Goal: Find specific page/section: Find specific page/section

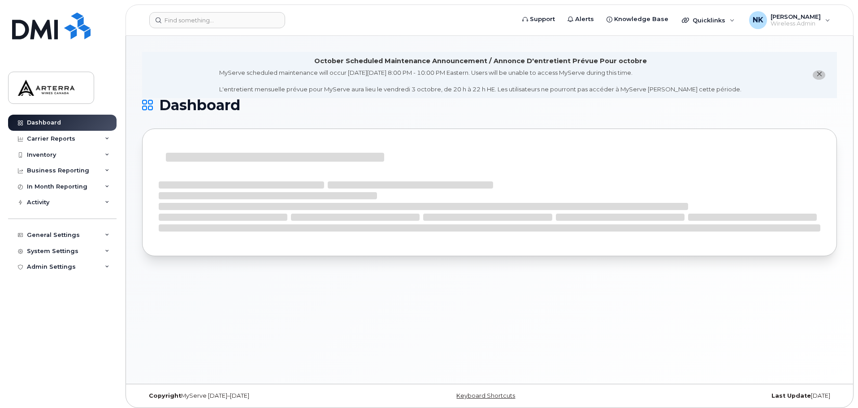
click at [200, 11] on header "Support Alerts Knowledge Base Quicklinks Suspend / Cancel Device Change SIM Car…" at bounding box center [490, 19] width 728 height 31
drag, startPoint x: 203, startPoint y: 16, endPoint x: 211, endPoint y: 19, distance: 8.2
click at [204, 17] on input at bounding box center [217, 20] width 136 height 16
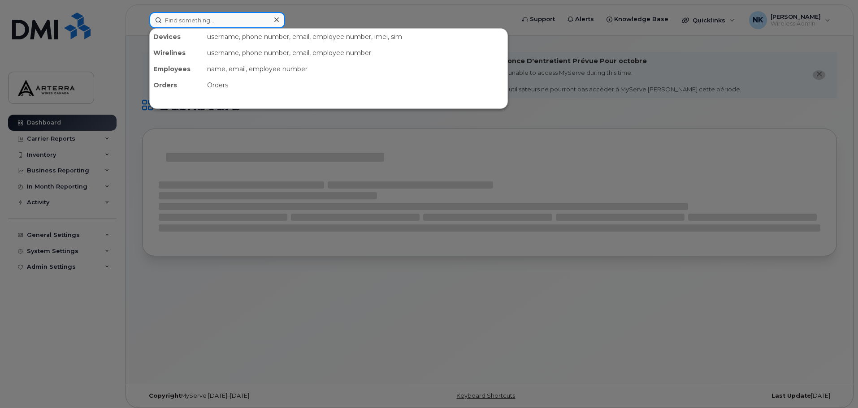
paste input "[PERSON_NAME]"
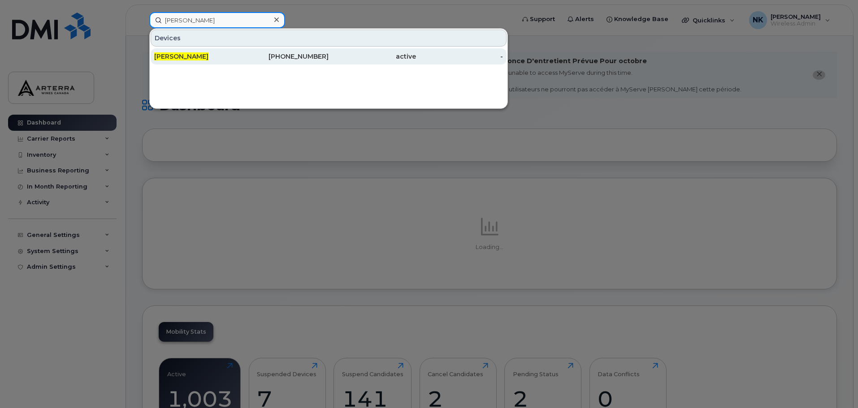
type input "[PERSON_NAME]"
click at [220, 52] on div "[PERSON_NAME]" at bounding box center [197, 56] width 87 height 9
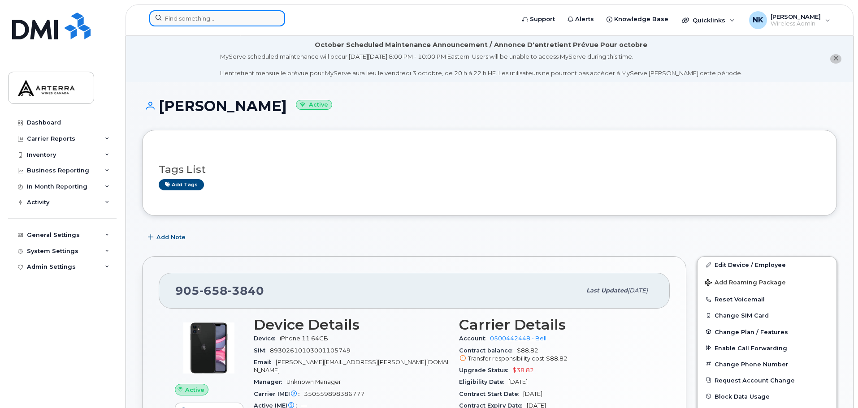
click at [199, 19] on input at bounding box center [217, 18] width 136 height 16
paste input "[PERSON_NAME]"
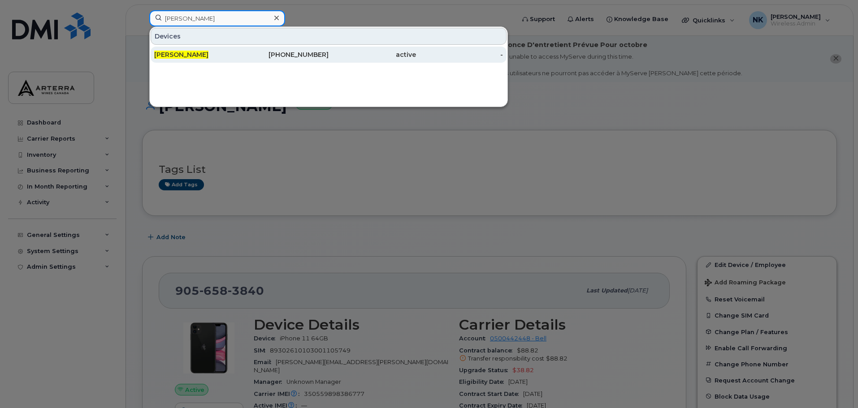
type input "[PERSON_NAME]"
click at [204, 52] on div "[PERSON_NAME]" at bounding box center [197, 54] width 87 height 9
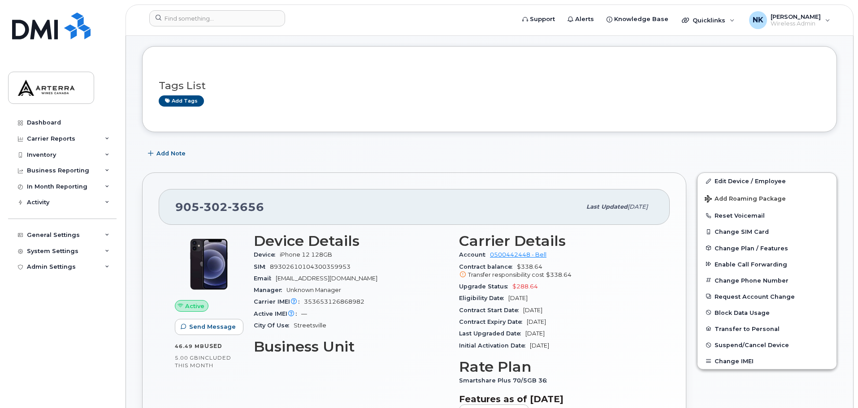
scroll to position [135, 0]
